Goal: Task Accomplishment & Management: Complete application form

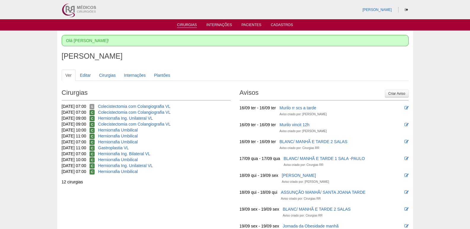
click at [182, 23] on link "Cirurgias" at bounding box center [187, 25] width 20 height 5
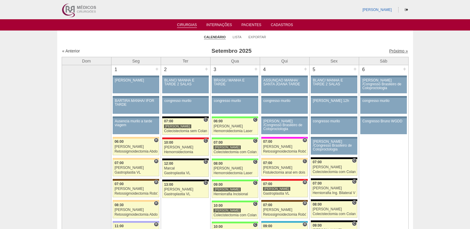
click at [392, 50] on link "Próximo »" at bounding box center [398, 51] width 19 height 5
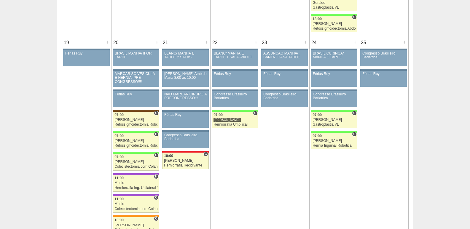
scroll to position [557, 0]
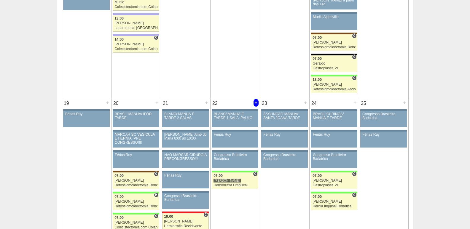
click at [256, 102] on div "+" at bounding box center [256, 103] width 5 height 8
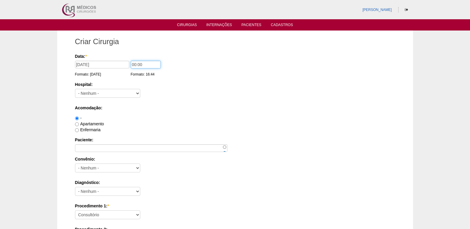
click at [132, 65] on input "00:00" at bounding box center [146, 65] width 30 height 8
type input "08:00"
click at [104, 91] on select "- [GEOGRAPHIC_DATA] - [DATE] [PERSON_NAME] Alvorada América Assunção Bartira Be…" at bounding box center [107, 93] width 65 height 9
select select "8"
click at [75, 89] on select "- [GEOGRAPHIC_DATA] - [DATE] [PERSON_NAME] Alvorada América Assunção Bartira Be…" at bounding box center [107, 93] width 65 height 9
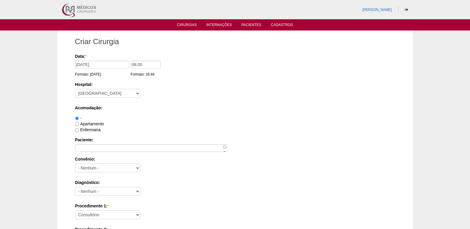
click at [88, 123] on label "Apartamento" at bounding box center [89, 124] width 29 height 5
click at [79, 123] on input "Apartamento" at bounding box center [77, 125] width 4 height 4
radio input "true"
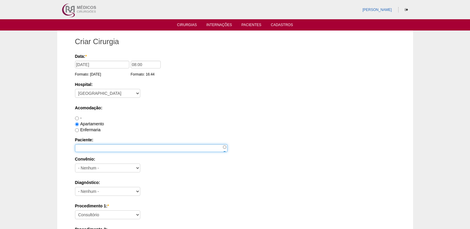
click at [93, 150] on input "Paciente:" at bounding box center [151, 148] width 152 height 8
type input "Silvana"
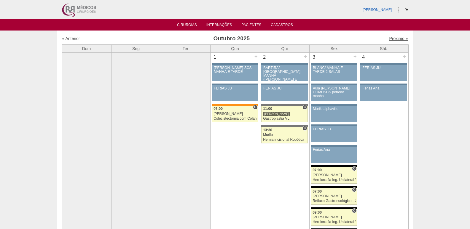
click at [392, 38] on link "Próximo »" at bounding box center [398, 38] width 19 height 5
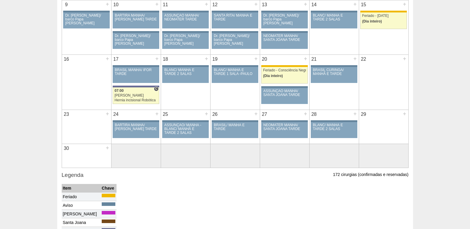
scroll to position [144, 0]
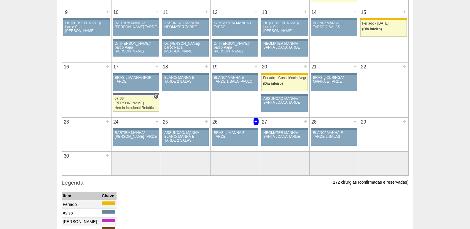
click at [255, 121] on div "+" at bounding box center [256, 122] width 5 height 8
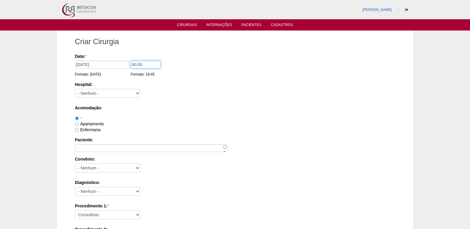
click at [133, 66] on input "00:00" at bounding box center [146, 65] width 30 height 8
type input "07:00"
click at [106, 93] on select "- [GEOGRAPHIC_DATA] - [DATE] [PERSON_NAME] Alvorada América Assunção Bartira Be…" at bounding box center [107, 93] width 65 height 9
select select "8"
click at [75, 89] on select "- [GEOGRAPHIC_DATA] - [DATE] [PERSON_NAME] Alvorada América Assunção Bartira Be…" at bounding box center [107, 93] width 65 height 9
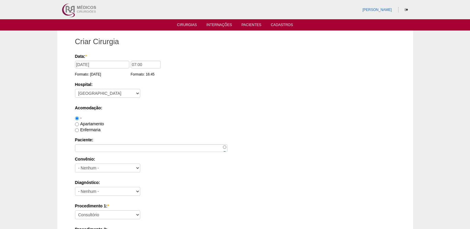
click at [99, 127] on div "Enfermaria" at bounding box center [235, 130] width 320 height 6
click at [92, 122] on label "Apartamento" at bounding box center [89, 124] width 29 height 5
click at [79, 123] on input "Apartamento" at bounding box center [77, 125] width 4 height 4
radio input "true"
click at [94, 131] on label "Enfermaria" at bounding box center [88, 130] width 26 height 5
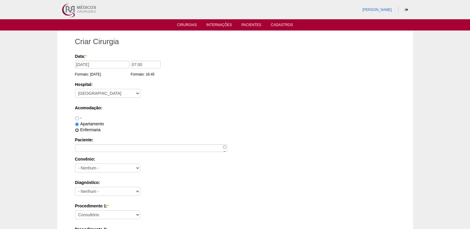
click at [79, 131] on input "Enfermaria" at bounding box center [77, 130] width 4 height 4
radio input "true"
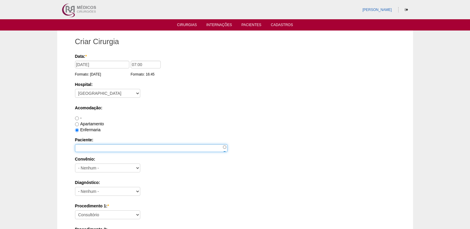
click at [93, 149] on input "Paciente:" at bounding box center [151, 148] width 152 height 8
click at [95, 123] on label "Apartamento" at bounding box center [89, 124] width 29 height 5
click at [79, 123] on input "Apartamento" at bounding box center [77, 125] width 4 height 4
radio input "true"
click at [98, 146] on input "Paciente:" at bounding box center [151, 148] width 152 height 8
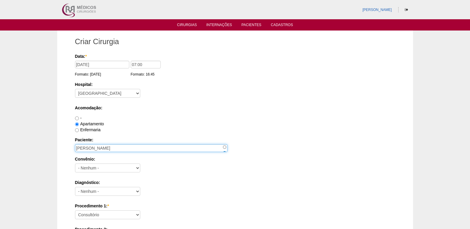
click at [170, 150] on input "[PERSON_NAME]" at bounding box center [151, 148] width 152 height 8
type input "[PERSON_NAME]"
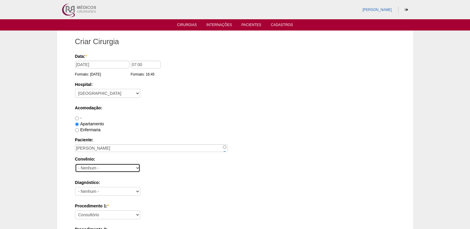
click at [111, 169] on select "- Nenhum - Abet Afresp Allianz Amil Blue Life Caasp Cabesp Caixa de Pensões Car…" at bounding box center [107, 168] width 65 height 9
select select "26"
click at [75, 164] on select "- Nenhum - Abet Afresp Allianz Amil Blue Life Caasp Cabesp Caixa de Pensões Car…" at bounding box center [107, 168] width 65 height 9
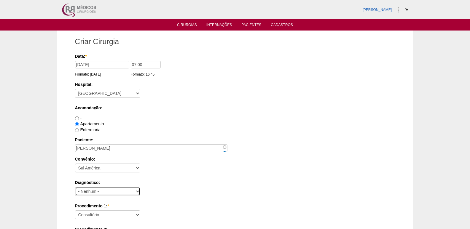
click at [107, 192] on select "- Nenhum - Abdome Agudo Abscesso Hepático Abscesso Perianal Abscesso Peritoneal…" at bounding box center [107, 191] width 65 height 9
select select "34542"
click at [75, 187] on select "- Nenhum - Abdome Agudo Abscesso Hepático Abscesso Perianal Abscesso Peritoneal…" at bounding box center [107, 191] width 65 height 9
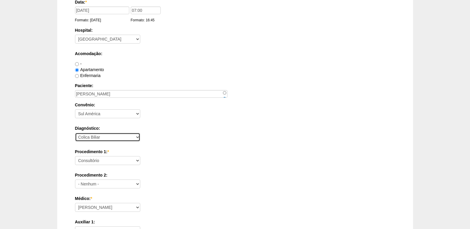
scroll to position [59, 0]
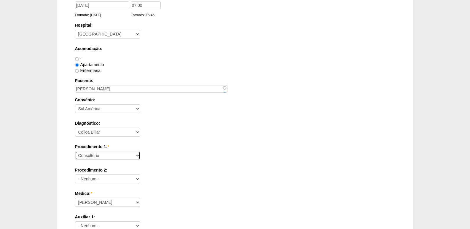
click at [119, 155] on select "Consultório Abscesso Hepático - Drenagem Abscesso perianal Amputação Abdômino P…" at bounding box center [107, 155] width 65 height 9
select select "3735"
click at [75, 151] on select "Consultório Abscesso Hepático - Drenagem Abscesso perianal Amputação Abdômino P…" at bounding box center [107, 155] width 65 height 9
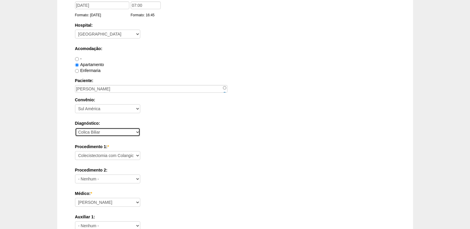
click at [127, 135] on select "- Nenhum - Abdome Agudo Abscesso Hepático Abscesso Perianal Abscesso Peritoneal…" at bounding box center [107, 132] width 65 height 9
select select "12"
click at [75, 128] on select "- Nenhum - Abdome Agudo Abscesso Hepático Abscesso Perianal Abscesso Peritoneal…" at bounding box center [107, 132] width 65 height 9
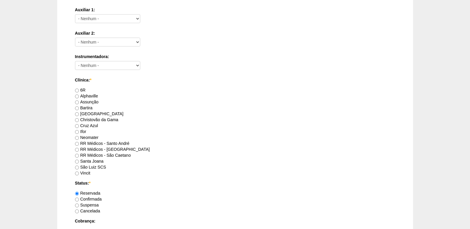
scroll to position [267, 0]
click at [90, 114] on label "Brasil" at bounding box center [99, 113] width 49 height 5
click at [79, 114] on input "Brasil" at bounding box center [77, 114] width 4 height 4
radio input "true"
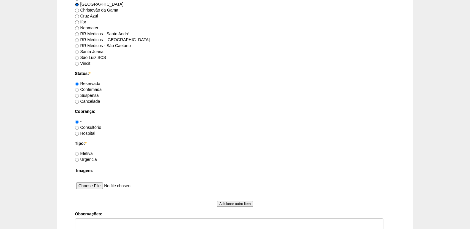
scroll to position [386, 0]
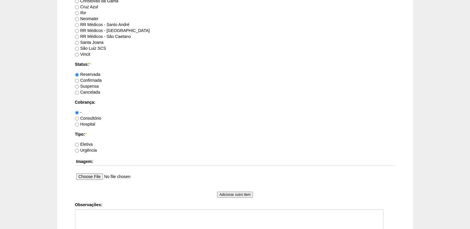
click at [90, 123] on label "Hospital" at bounding box center [85, 124] width 20 height 5
click at [79, 123] on input "Hospital" at bounding box center [77, 125] width 4 height 4
radio input "true"
click at [87, 145] on label "Eletiva" at bounding box center [84, 144] width 18 height 5
click at [79, 145] on input "Eletiva" at bounding box center [77, 145] width 4 height 4
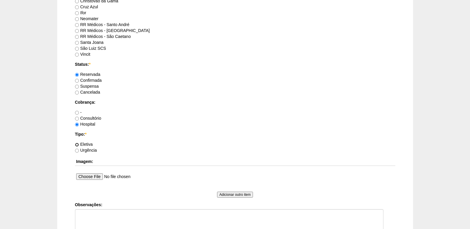
radio input "true"
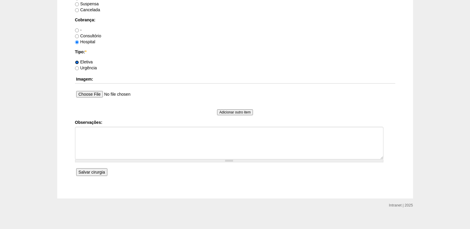
scroll to position [473, 0]
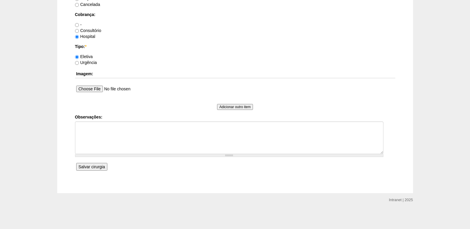
click at [80, 166] on input "Salvar cirurgia" at bounding box center [91, 167] width 31 height 8
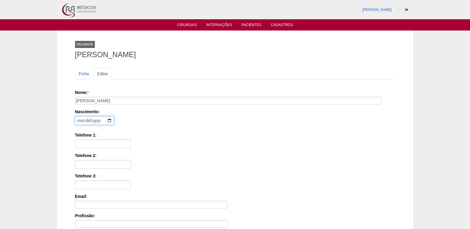
click at [79, 121] on input "date" at bounding box center [94, 120] width 39 height 9
type input "[DATE]"
click at [103, 145] on input "Telefone 1:" at bounding box center [103, 144] width 56 height 9
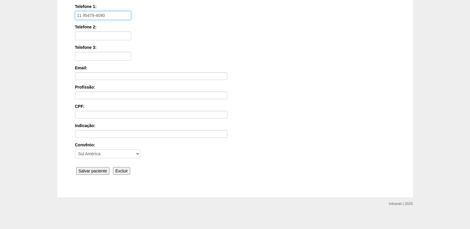
scroll to position [133, 0]
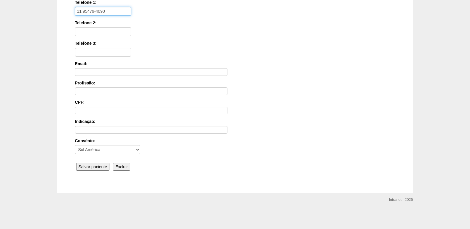
type input "11 95479-4090"
click at [87, 165] on input "Salvar paciente" at bounding box center [93, 167] width 34 height 8
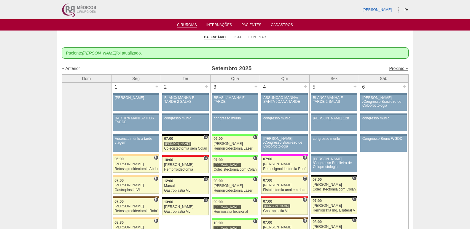
click at [394, 69] on link "Próximo »" at bounding box center [398, 68] width 19 height 5
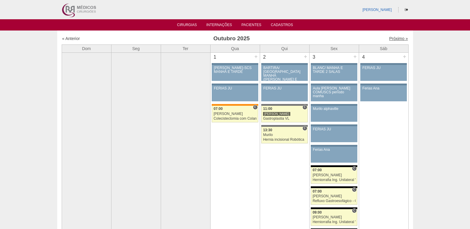
click at [392, 38] on link "Próximo »" at bounding box center [398, 38] width 19 height 5
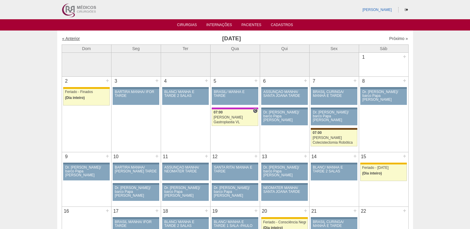
click at [71, 37] on link "« Anterior" at bounding box center [71, 38] width 18 height 5
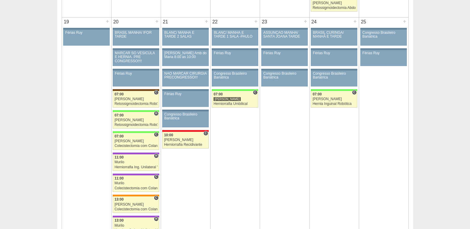
scroll to position [621, 0]
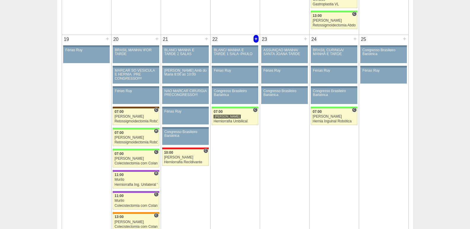
click at [256, 38] on div "+" at bounding box center [256, 39] width 5 height 8
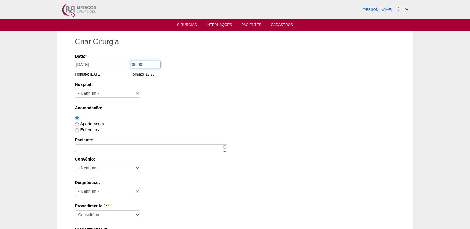
click at [134, 64] on input "00:00" at bounding box center [146, 65] width 30 height 8
type input "08:00"
click at [118, 91] on select "- Nenhum - 9 de Julho Albert Einstein Alvorada América Assunção Bartira Benefic…" at bounding box center [107, 93] width 65 height 9
select select "8"
click at [75, 89] on select "- Nenhum - 9 de Julho Albert Einstein Alvorada América Assunção Bartira Benefic…" at bounding box center [107, 93] width 65 height 9
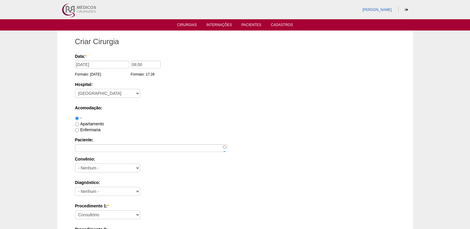
click at [100, 126] on div "Apartamento" at bounding box center [235, 124] width 320 height 6
click at [95, 122] on label "Apartamento" at bounding box center [89, 124] width 29 height 5
click at [79, 123] on input "Apartamento" at bounding box center [77, 125] width 4 height 4
radio input "true"
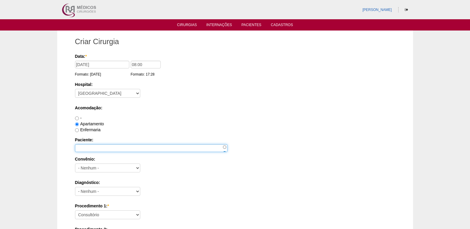
click at [94, 149] on input "Paciente:" at bounding box center [151, 148] width 152 height 8
click at [85, 150] on input "Paciente:" at bounding box center [151, 148] width 152 height 8
type input "Nayara Martins Barbosa"
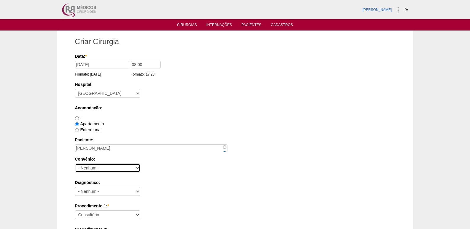
click at [101, 166] on select "- Nenhum - Abet Afresp Allianz Amil Blue Life Caasp Cabesp Caixa de Pensões Car…" at bounding box center [107, 168] width 65 height 9
click at [109, 167] on select "- Nenhum - Abet Afresp Allianz Amil Blue Life Caasp Cabesp Caixa de Pensões Car…" at bounding box center [107, 168] width 65 height 9
select select "26"
click at [75, 164] on select "- Nenhum - Abet Afresp Allianz Amil Blue Life Caasp Cabesp Caixa de Pensões Car…" at bounding box center [107, 168] width 65 height 9
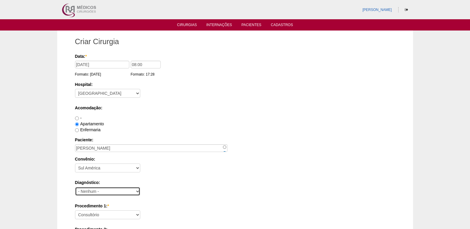
click at [102, 189] on select "- Nenhum - Abdome Agudo Abscesso Hepático Abscesso Perianal Abscesso Peritoneal…" at bounding box center [107, 191] width 65 height 9
select select "12"
click at [75, 187] on select "- Nenhum - Abdome Agudo Abscesso Hepático Abscesso Perianal Abscesso Peritoneal…" at bounding box center [107, 191] width 65 height 9
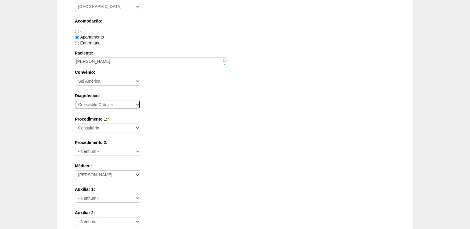
scroll to position [89, 0]
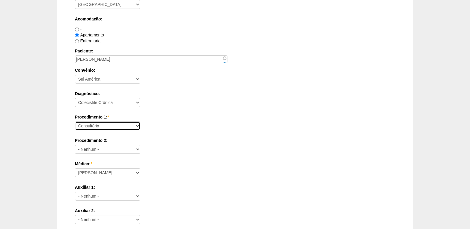
click at [112, 125] on select "Consultório Abscesso Hepático - Drenagem Abscesso perianal Amputação Abdômino P…" at bounding box center [107, 126] width 65 height 9
select select "3735"
click at [75, 122] on select "Consultório Abscesso Hepático - Drenagem Abscesso perianal Amputação Abdômino P…" at bounding box center [107, 126] width 65 height 9
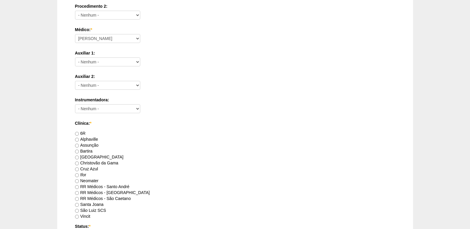
scroll to position [237, 0]
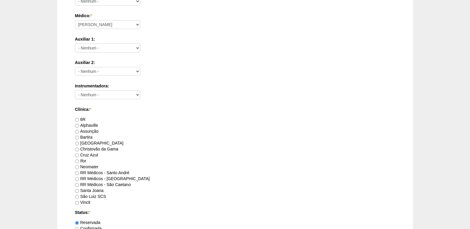
click at [84, 141] on label "Brasil" at bounding box center [99, 143] width 49 height 5
click at [79, 142] on input "Brasil" at bounding box center [77, 144] width 4 height 4
radio input "true"
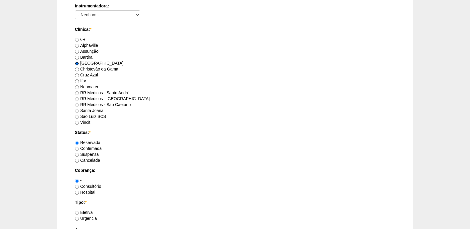
scroll to position [326, 0]
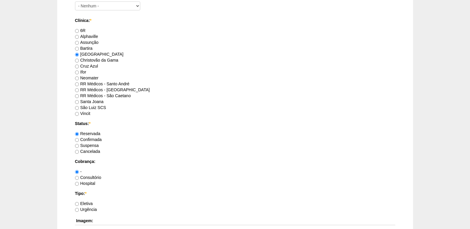
click at [98, 139] on label "Confirmada" at bounding box center [88, 139] width 27 height 5
click at [79, 139] on input "Confirmada" at bounding box center [77, 140] width 4 height 4
radio input "true"
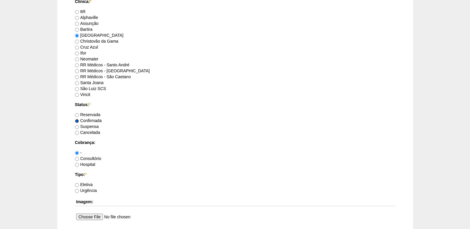
scroll to position [356, 0]
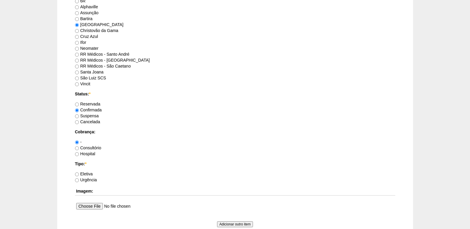
click at [92, 101] on div "Reservada" at bounding box center [235, 104] width 320 height 6
click at [92, 103] on label "Reservada" at bounding box center [88, 104] width 26 height 5
click at [79, 103] on input "Reservada" at bounding box center [77, 105] width 4 height 4
radio input "true"
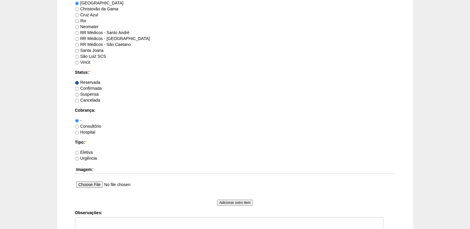
scroll to position [415, 0]
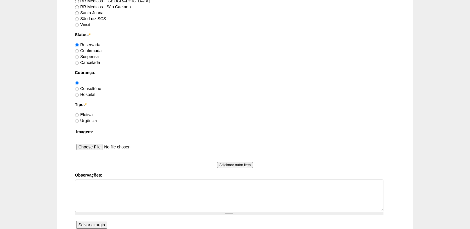
click at [88, 94] on label "Hospital" at bounding box center [85, 94] width 20 height 5
click at [79, 94] on input "Hospital" at bounding box center [77, 95] width 4 height 4
radio input "true"
click at [81, 112] on label "Eletiva" at bounding box center [84, 114] width 18 height 5
click at [79, 113] on input "Eletiva" at bounding box center [77, 115] width 4 height 4
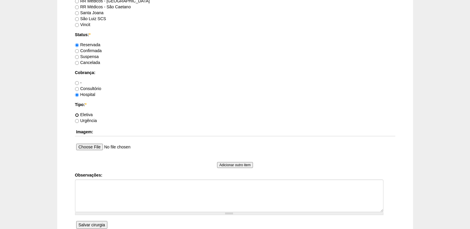
radio input "true"
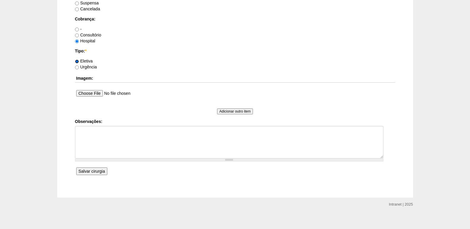
scroll to position [473, 0]
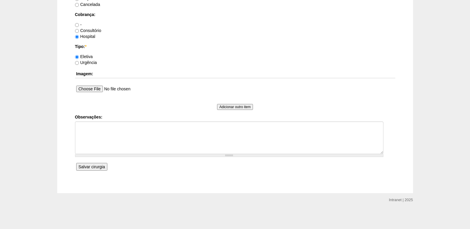
click at [95, 169] on input "Salvar cirurgia" at bounding box center [91, 167] width 31 height 8
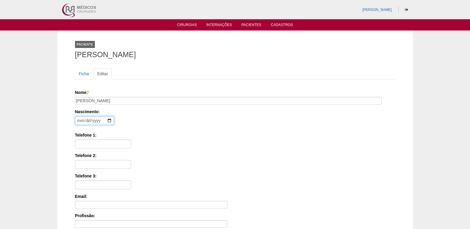
click at [77, 120] on input "date" at bounding box center [94, 120] width 39 height 9
type input "0001-11-03"
type input "1992-11-03"
click at [88, 150] on div "Nome: * Nayara Martins Barbosa Nascimento: 1992-11-03 Formato: 2025-09-15 Telef…" at bounding box center [235, 190] width 320 height 201
click at [92, 146] on input "Telefone 1:" at bounding box center [103, 144] width 56 height 9
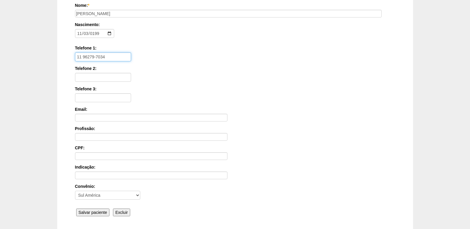
scroll to position [89, 0]
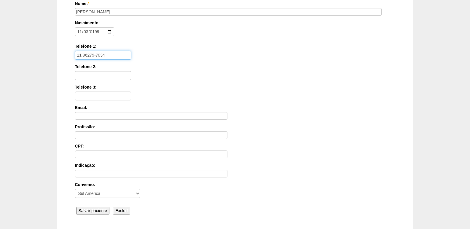
type input "11 96279-7034"
click at [81, 208] on input "Salvar paciente" at bounding box center [93, 211] width 34 height 8
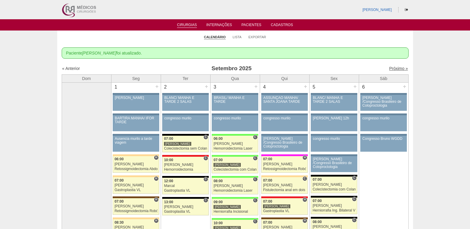
click at [395, 67] on link "Próximo »" at bounding box center [398, 68] width 19 height 5
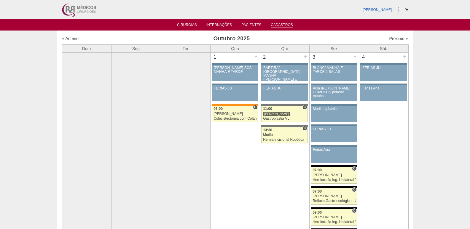
click at [286, 24] on link "Cadastros" at bounding box center [282, 25] width 22 height 5
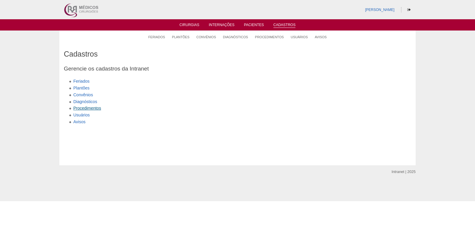
click at [93, 107] on link "Procedimentos" at bounding box center [87, 108] width 28 height 5
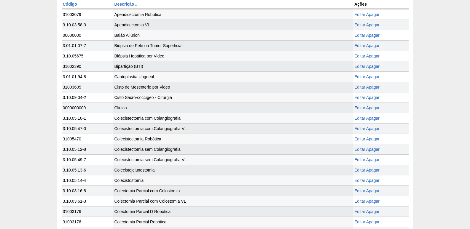
scroll to position [178, 0]
